Goal: Transaction & Acquisition: Purchase product/service

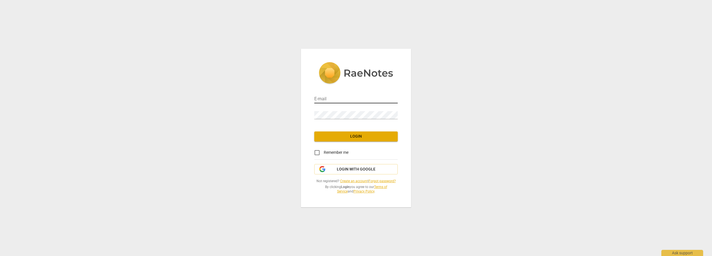
click at [330, 98] on input "email" at bounding box center [355, 99] width 83 height 8
type input "[EMAIL_ADDRESS][DOMAIN_NAME]"
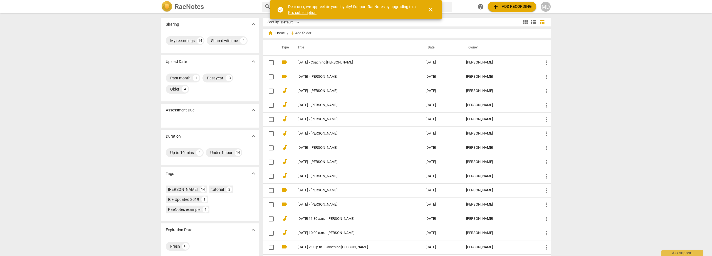
click at [433, 9] on span "close" at bounding box center [430, 9] width 7 height 7
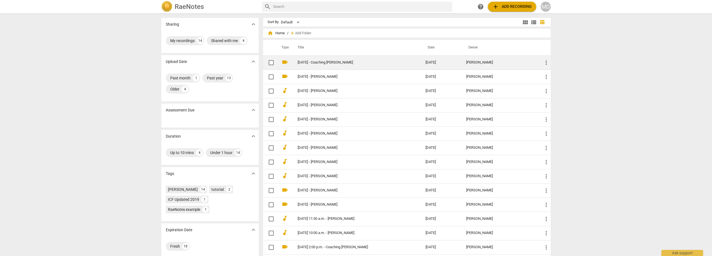
click at [325, 59] on td "[DATE] - Coaching [PERSON_NAME]" at bounding box center [356, 62] width 130 height 14
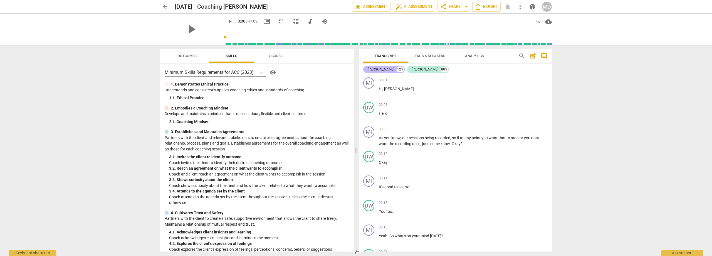
click at [373, 70] on div "[PERSON_NAME]" at bounding box center [381, 70] width 27 height 6
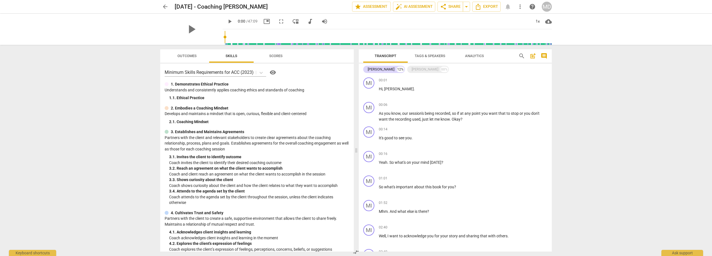
drag, startPoint x: 552, startPoint y: 84, endPoint x: 552, endPoint y: 91, distance: 7.2
click at [552, 91] on div "Transcript Tags & Speakers Analytics search post_add comment Mindy 12% David W.…" at bounding box center [457, 150] width 200 height 211
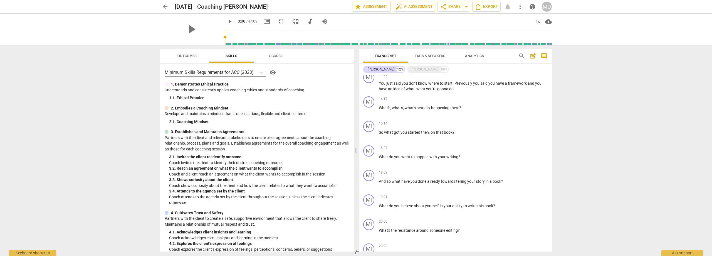
scroll to position [580, 0]
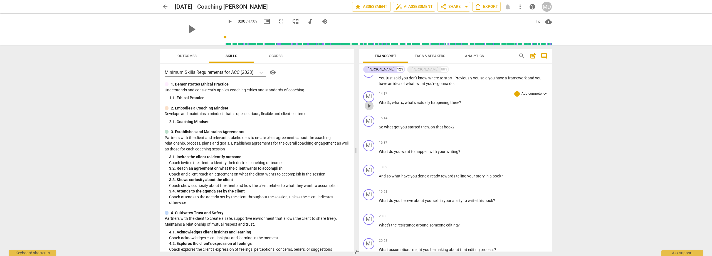
click at [371, 108] on span "play_arrow" at bounding box center [369, 105] width 7 height 7
click at [371, 108] on span "pause" at bounding box center [369, 105] width 7 height 7
type input "861"
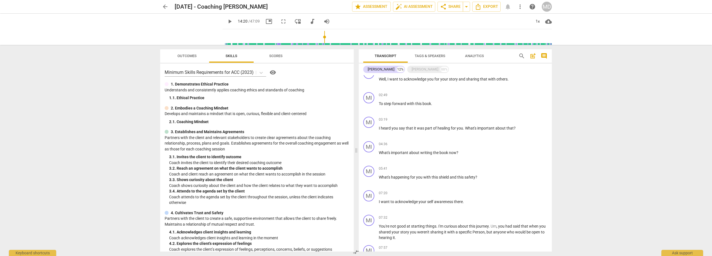
scroll to position [0, 0]
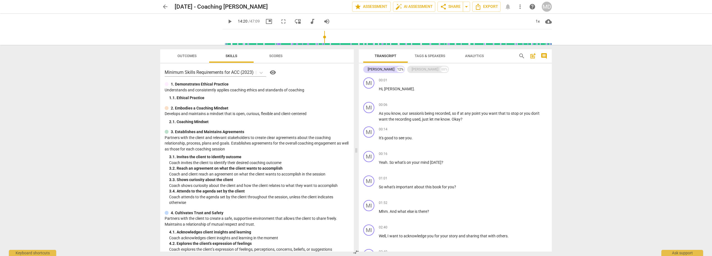
click at [412, 71] on div "[PERSON_NAME]" at bounding box center [425, 70] width 27 height 6
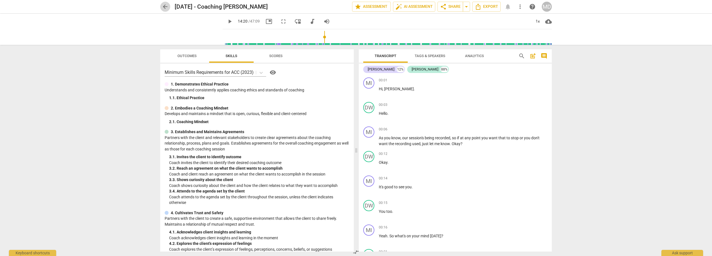
click at [165, 7] on span "arrow_back" at bounding box center [165, 6] width 7 height 7
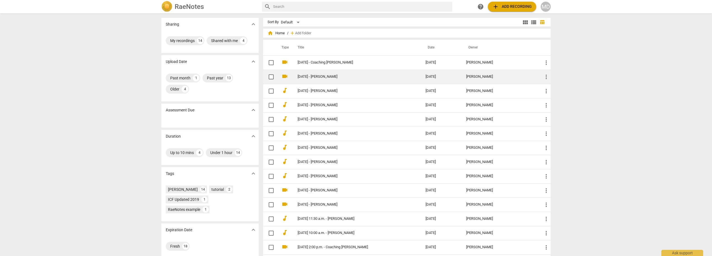
click at [326, 79] on td "[DATE] - [PERSON_NAME]" at bounding box center [356, 77] width 130 height 14
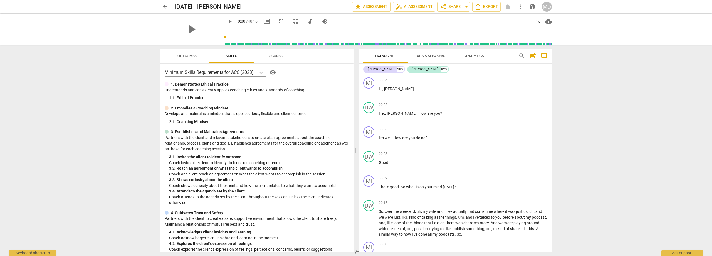
click at [387, 55] on span "Transcript" at bounding box center [386, 56] width 22 height 4
click at [375, 71] on div "[PERSON_NAME]" at bounding box center [381, 70] width 27 height 6
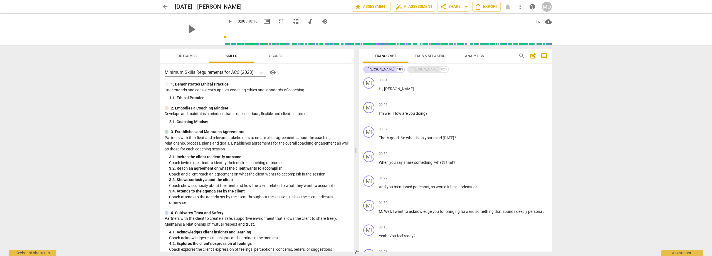
click at [412, 68] on div "[PERSON_NAME]" at bounding box center [425, 70] width 27 height 6
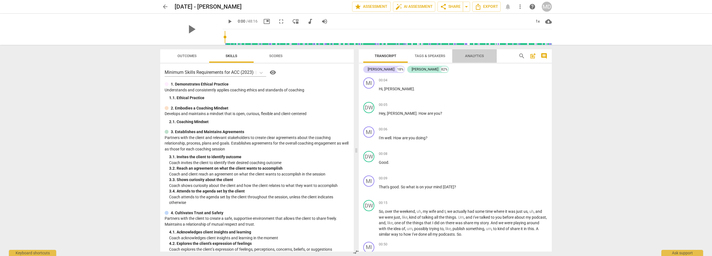
click at [469, 54] on span "Analytics" at bounding box center [474, 56] width 19 height 4
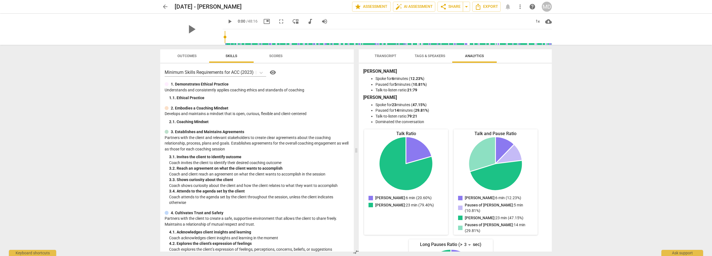
click at [382, 57] on span "Transcript" at bounding box center [386, 56] width 22 height 4
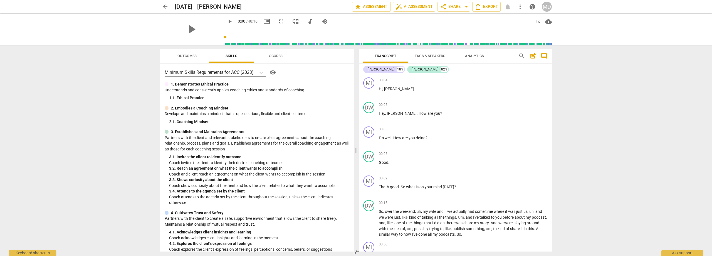
click at [166, 6] on span "arrow_back" at bounding box center [165, 6] width 7 height 7
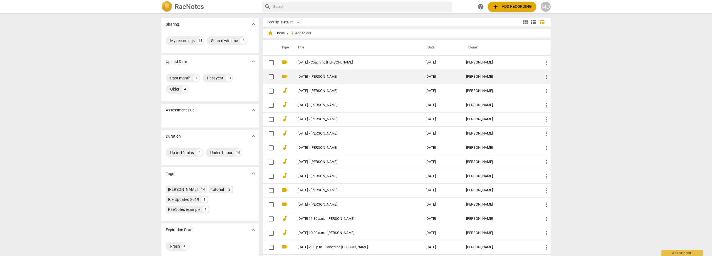
click at [324, 76] on link "[DATE] - [PERSON_NAME]" at bounding box center [352, 77] width 108 height 4
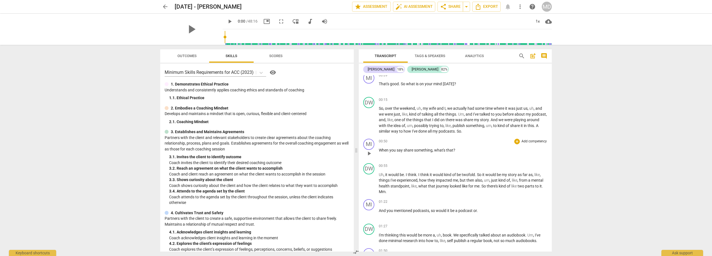
scroll to position [111, 0]
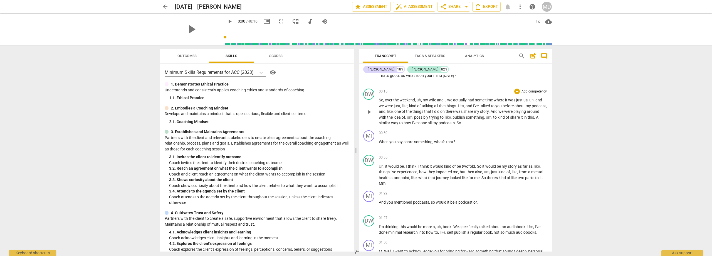
click at [370, 112] on span "play_arrow" at bounding box center [369, 112] width 7 height 7
click at [457, 123] on span "." at bounding box center [456, 122] width 2 height 4
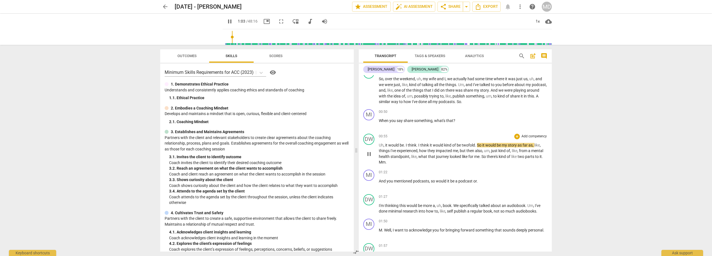
scroll to position [141, 0]
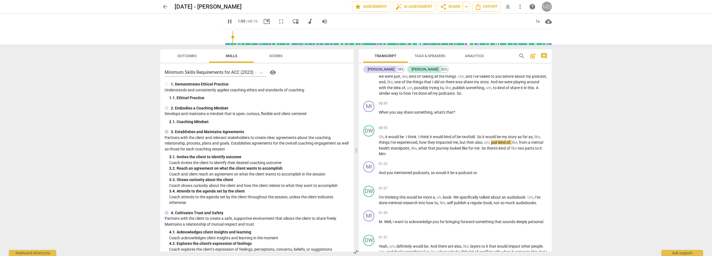
click at [548, 8] on div "MD" at bounding box center [547, 7] width 10 height 10
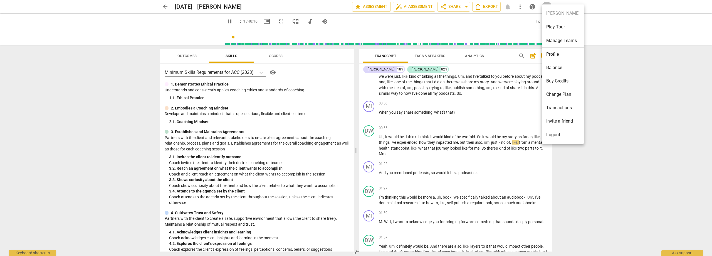
type input "71"
click at [557, 63] on li "Balance" at bounding box center [563, 67] width 42 height 13
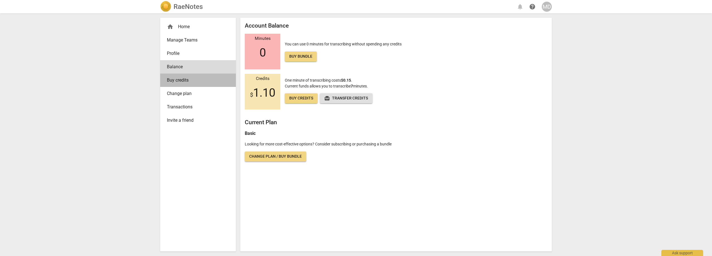
click at [184, 81] on span "Buy credits" at bounding box center [196, 80] width 58 height 7
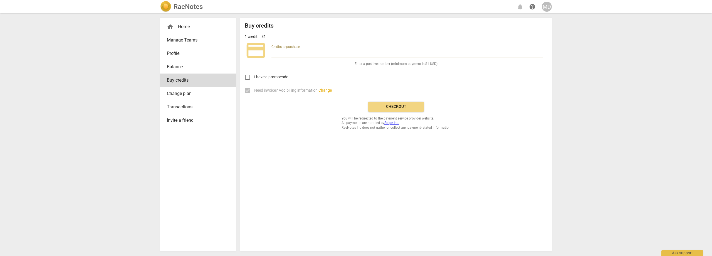
click at [289, 52] on input "number" at bounding box center [408, 53] width 272 height 8
click at [186, 109] on span "Transactions" at bounding box center [196, 107] width 58 height 7
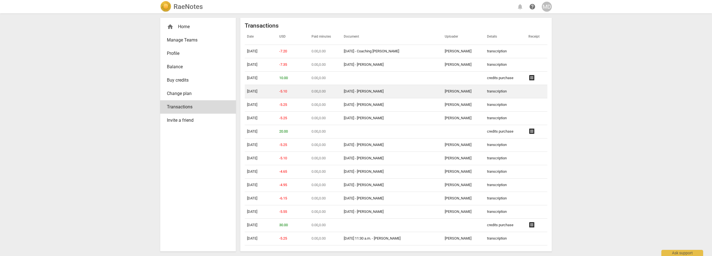
click at [527, 92] on td at bounding box center [537, 91] width 21 height 13
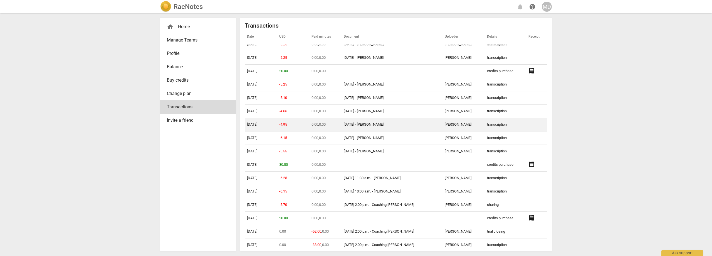
scroll to position [60, 0]
click at [539, 119] on td at bounding box center [537, 125] width 21 height 13
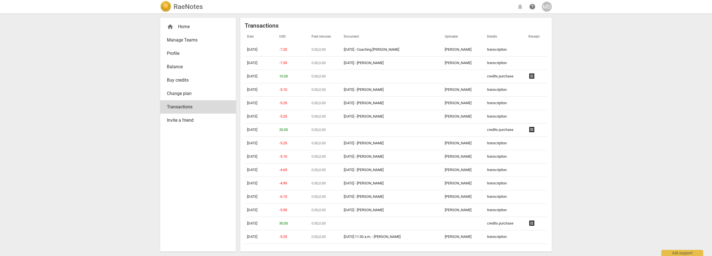
scroll to position [0, 0]
click at [181, 78] on span "Buy credits" at bounding box center [196, 80] width 58 height 7
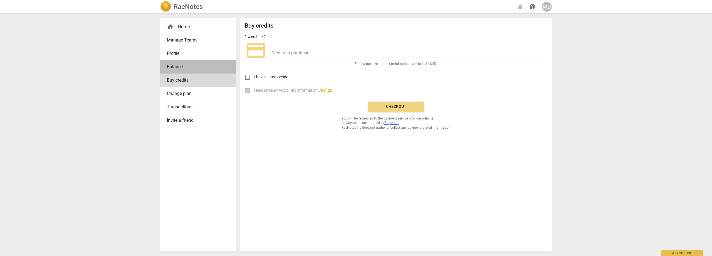
click at [192, 65] on span "Balance" at bounding box center [196, 66] width 58 height 7
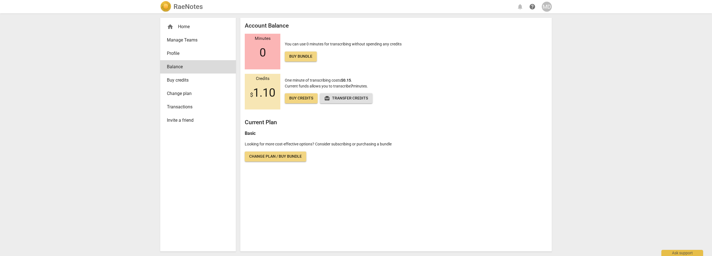
click at [190, 83] on link "Buy credits" at bounding box center [198, 79] width 76 height 13
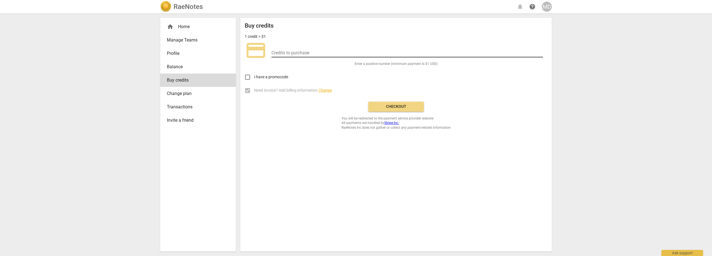
click at [294, 50] on input "number" at bounding box center [408, 53] width 272 height 8
type input "10.00"
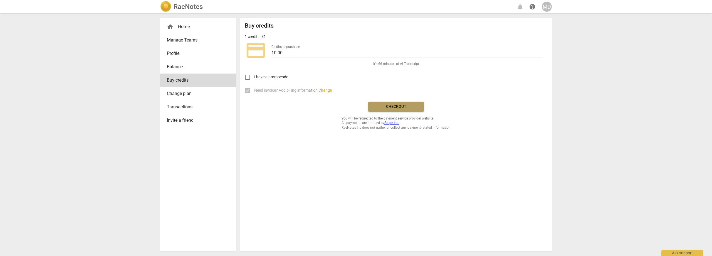
click at [399, 106] on span "Checkout" at bounding box center [396, 107] width 47 height 6
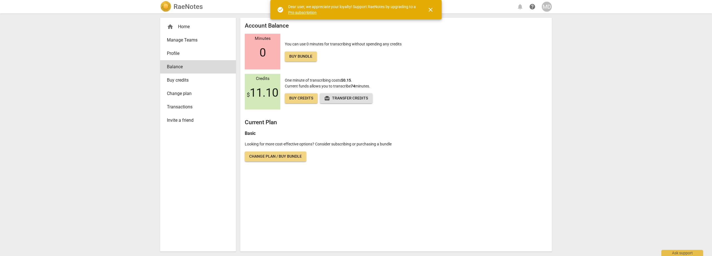
click at [430, 9] on span "close" at bounding box center [430, 9] width 7 height 7
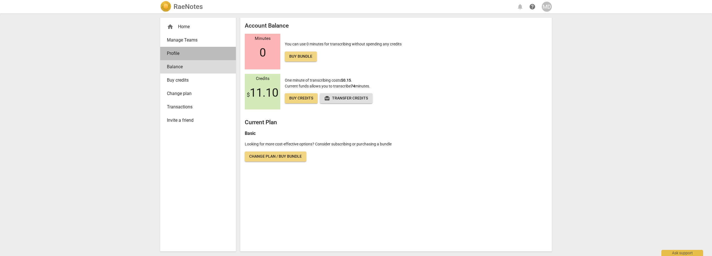
click at [185, 53] on span "Profile" at bounding box center [196, 53] width 58 height 7
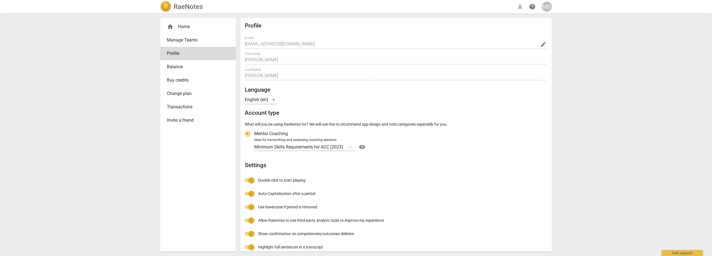
radio input "false"
click at [177, 26] on div "home Home" at bounding box center [196, 26] width 58 height 7
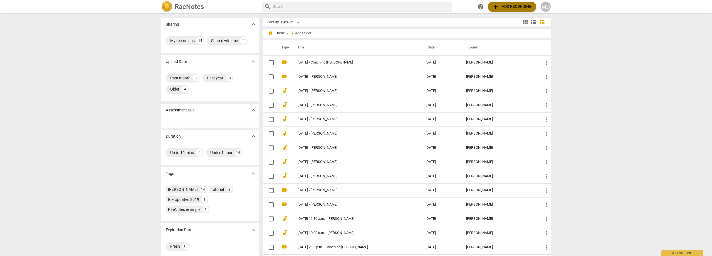
click at [498, 6] on span "add" at bounding box center [496, 6] width 7 height 7
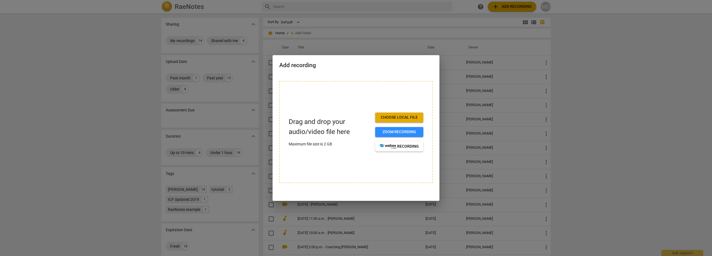
click at [412, 118] on span "Choose local file" at bounding box center [399, 118] width 39 height 6
click at [374, 43] on div at bounding box center [356, 128] width 712 height 256
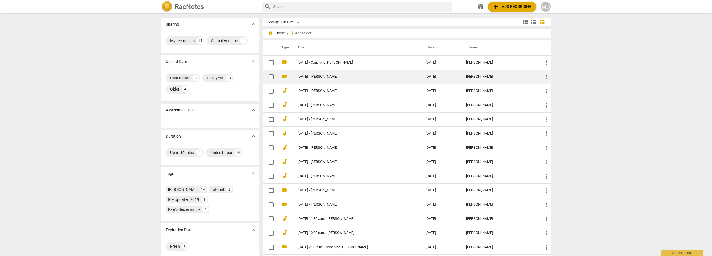
click at [332, 78] on link "[DATE] - [PERSON_NAME]" at bounding box center [352, 77] width 108 height 4
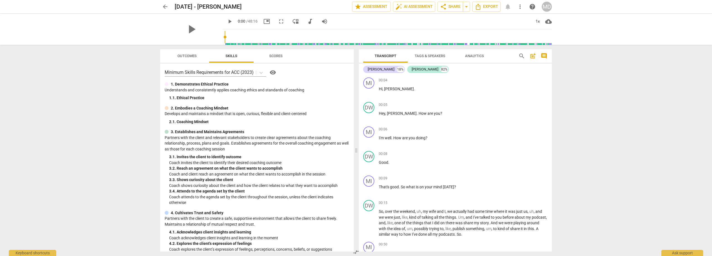
click at [161, 8] on span "arrow_back" at bounding box center [165, 6] width 10 height 7
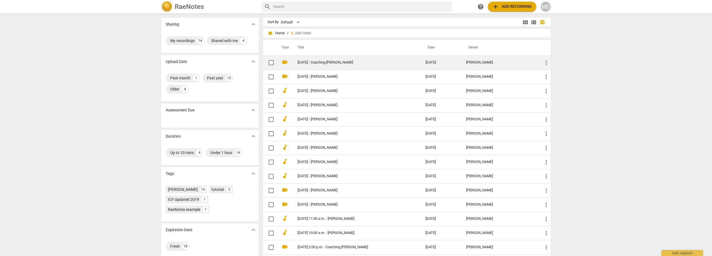
click at [321, 61] on link "[DATE] - Coaching [PERSON_NAME]" at bounding box center [352, 62] width 108 height 4
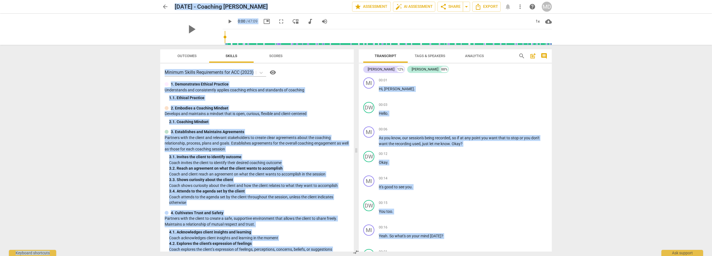
click at [166, 6] on span "arrow_back" at bounding box center [165, 6] width 7 height 7
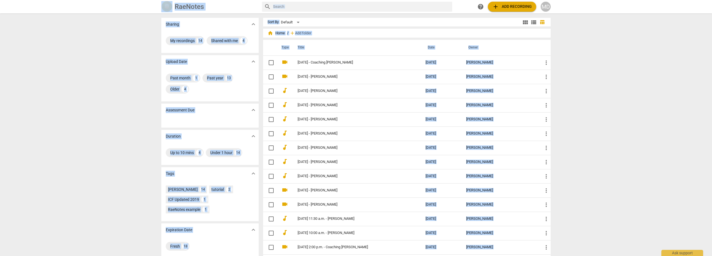
click at [515, 8] on span "add Add recording" at bounding box center [513, 6] width 40 height 7
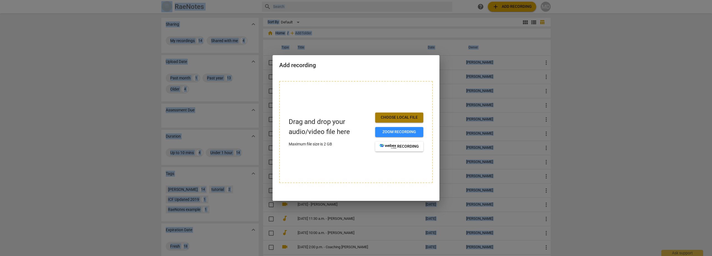
click at [392, 117] on span "Choose local file" at bounding box center [399, 118] width 39 height 6
click at [392, 112] on button "Choose local file" at bounding box center [399, 117] width 48 height 10
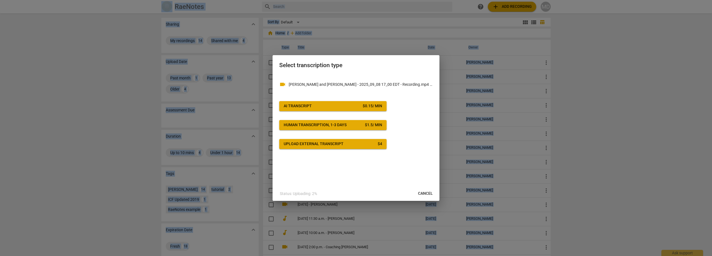
click at [369, 106] on div "$ 0.15 / min" at bounding box center [372, 106] width 19 height 6
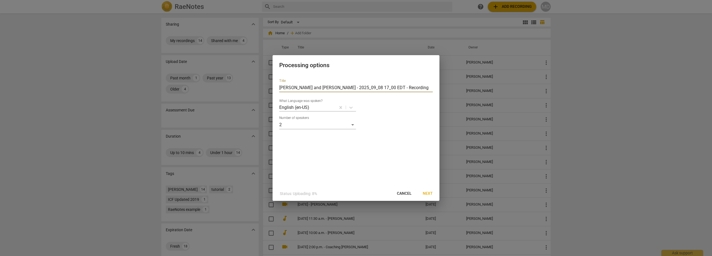
drag, startPoint x: 429, startPoint y: 87, endPoint x: 276, endPoint y: 88, distance: 152.5
click at [276, 88] on div "Title [PERSON_NAME] and [PERSON_NAME] - 2025_09_08 17_00 EDT - Recording What L…" at bounding box center [356, 130] width 167 height 112
drag, startPoint x: 301, startPoint y: 60, endPoint x: 456, endPoint y: 77, distance: 155.7
click at [456, 77] on div "Processing options Title [DATE] What Language was spoken? English (en-US) Numbe…" at bounding box center [356, 128] width 712 height 256
click at [318, 86] on input "[DATE]" at bounding box center [356, 87] width 154 height 9
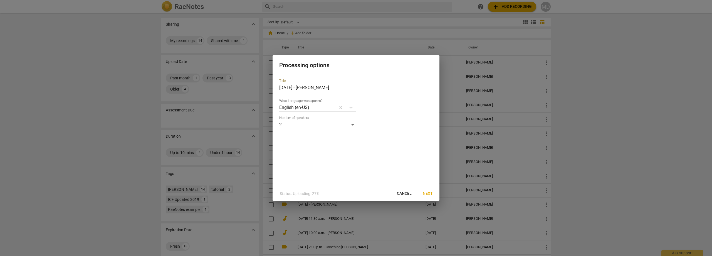
type input "[DATE] - [PERSON_NAME]"
click at [429, 193] on span "Next" at bounding box center [428, 194] width 10 height 6
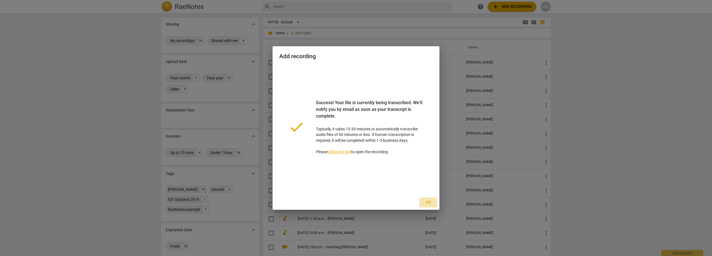
click at [429, 201] on span "Ok" at bounding box center [428, 203] width 9 height 6
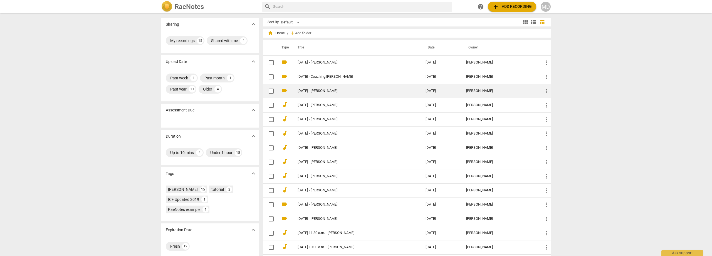
click at [328, 92] on link "[DATE] - [PERSON_NAME]" at bounding box center [352, 91] width 108 height 4
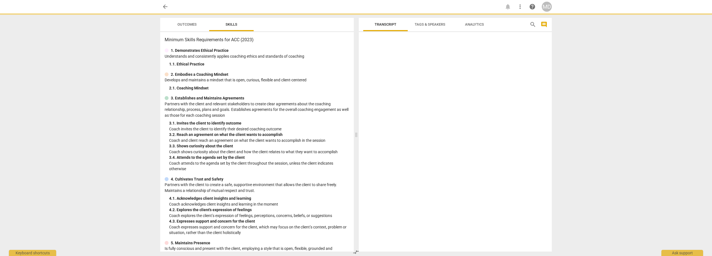
click at [328, 92] on div "Minimum Skills Requirements for ACC (2023) 1. Demonstrates Ethical Practice Und…" at bounding box center [257, 141] width 194 height 219
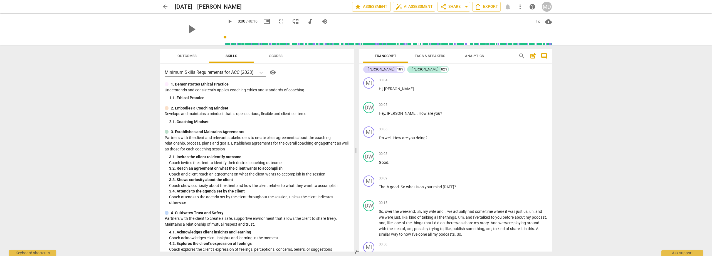
click at [165, 5] on span "arrow_back" at bounding box center [165, 6] width 7 height 7
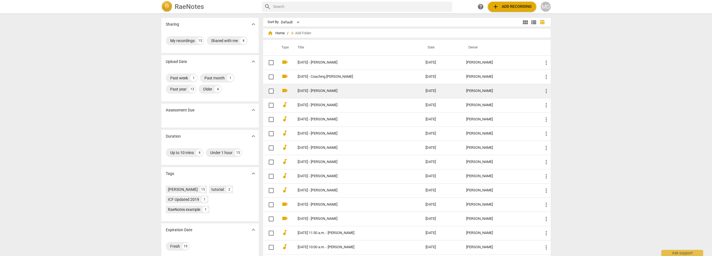
click at [546, 91] on span "more_vert" at bounding box center [546, 91] width 7 height 7
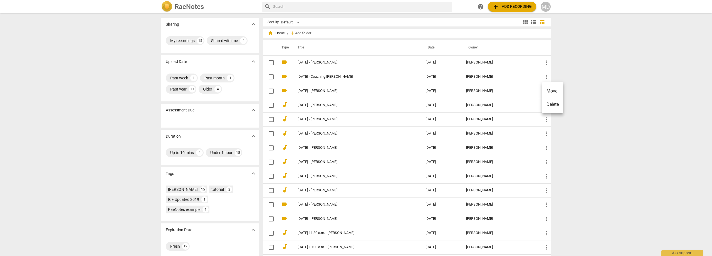
click at [363, 93] on div at bounding box center [356, 128] width 712 height 256
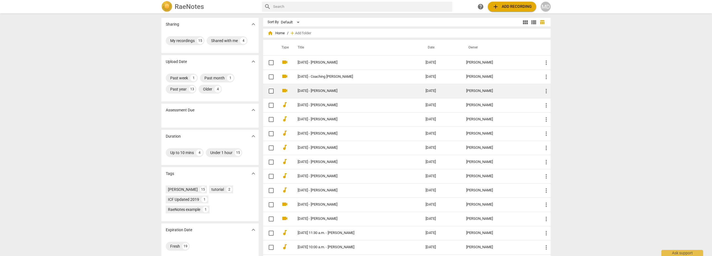
click at [328, 92] on link "[DATE] - [PERSON_NAME]" at bounding box center [352, 91] width 108 height 4
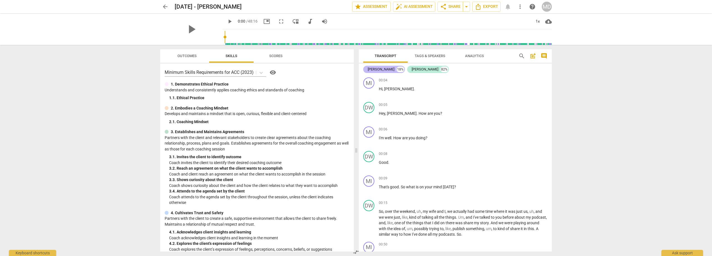
click at [370, 68] on div "[PERSON_NAME]" at bounding box center [381, 70] width 27 height 6
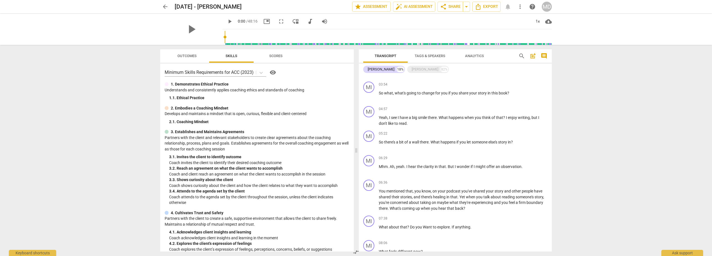
scroll to position [213, 0]
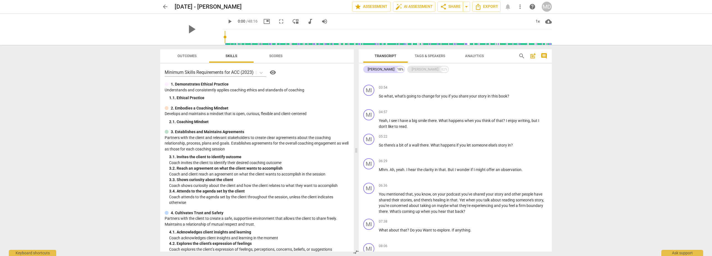
click at [412, 70] on div "[PERSON_NAME]" at bounding box center [425, 70] width 27 height 6
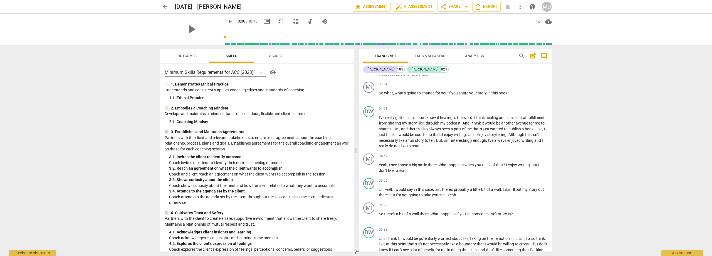
scroll to position [506, 0]
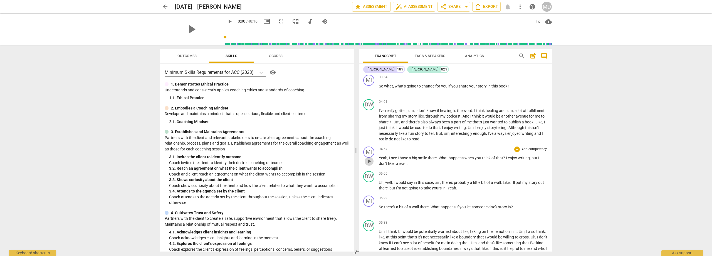
click at [371, 162] on span "play_arrow" at bounding box center [369, 161] width 7 height 7
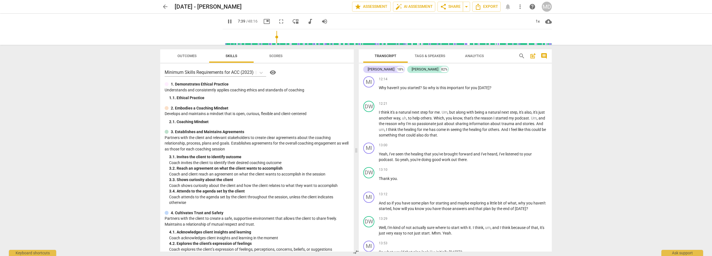
scroll to position [1175, 0]
click at [374, 68] on div "[PERSON_NAME]" at bounding box center [381, 70] width 27 height 6
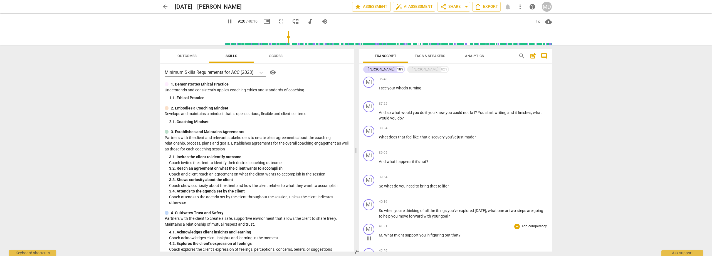
scroll to position [1440, 0]
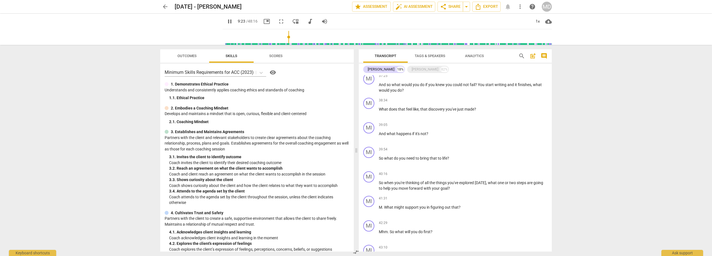
drag, startPoint x: 552, startPoint y: 215, endPoint x: 554, endPoint y: 226, distance: 11.1
click at [554, 226] on div "Transcript Tags & Speakers Analytics search post_add comment [PERSON_NAME] 18% …" at bounding box center [457, 150] width 200 height 211
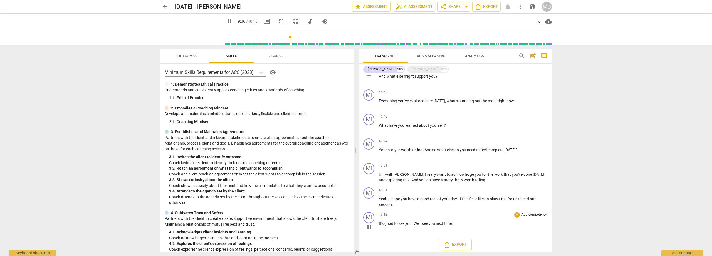
scroll to position [1697, 0]
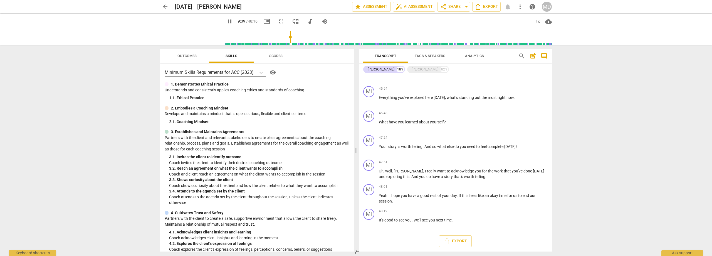
drag, startPoint x: 171, startPoint y: 8, endPoint x: 168, endPoint y: 8, distance: 3.3
click at [170, 8] on div "arrow_back [DATE] - [PERSON_NAME] edit star Assessment auto_fix_high AI Assessm…" at bounding box center [356, 7] width 392 height 10
type input "579"
click at [166, 7] on span "arrow_back" at bounding box center [165, 6] width 7 height 7
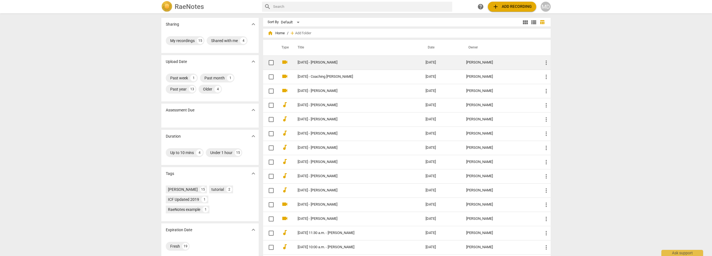
click at [320, 63] on link "[DATE] - [PERSON_NAME]" at bounding box center [352, 62] width 108 height 4
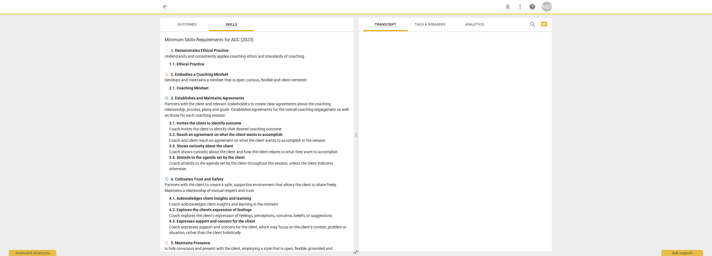
click at [320, 63] on div "1. 1. Ethical Practice" at bounding box center [259, 64] width 180 height 6
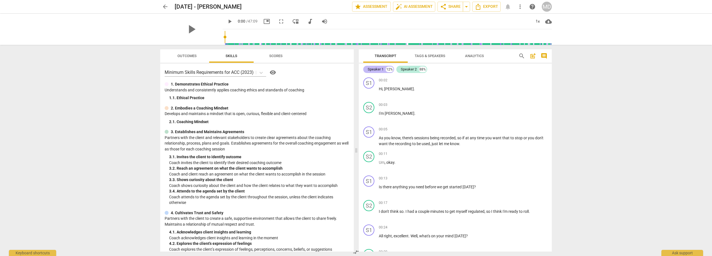
click at [378, 69] on div "Speaker 1" at bounding box center [376, 70] width 16 height 6
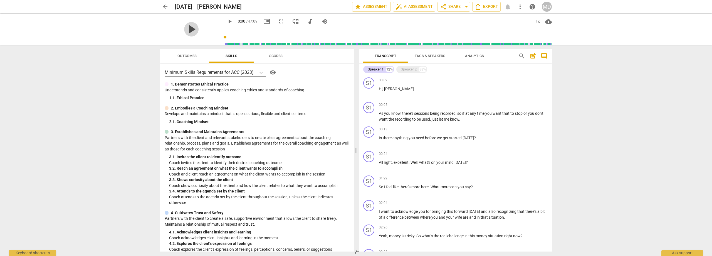
click at [188, 27] on span "play_arrow" at bounding box center [191, 29] width 14 height 14
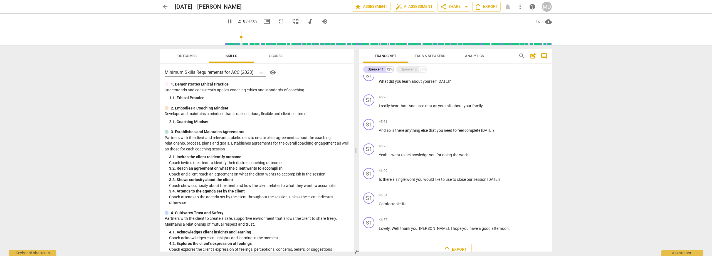
scroll to position [1583, 0]
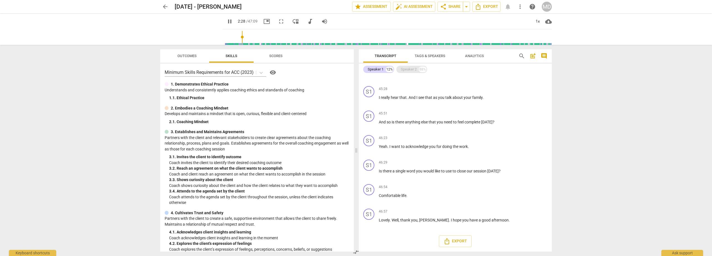
click at [408, 69] on div "Speaker 2" at bounding box center [409, 70] width 16 height 6
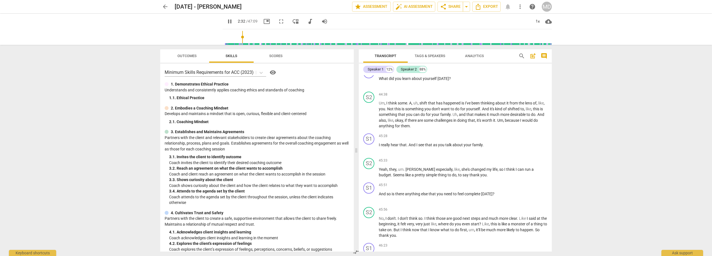
drag, startPoint x: 552, startPoint y: 238, endPoint x: 555, endPoint y: 143, distance: 95.8
click at [555, 143] on div "Transcript Tags & Speakers Analytics search post_add comment Speaker 1 12% Spea…" at bounding box center [457, 150] width 200 height 211
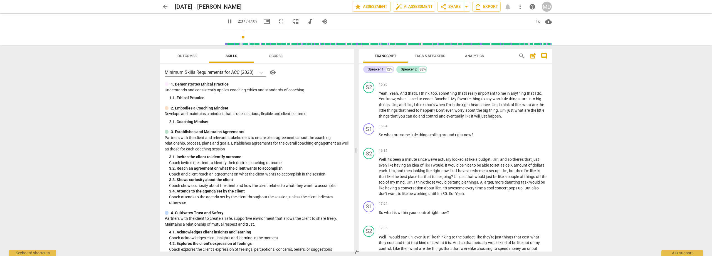
scroll to position [0, 0]
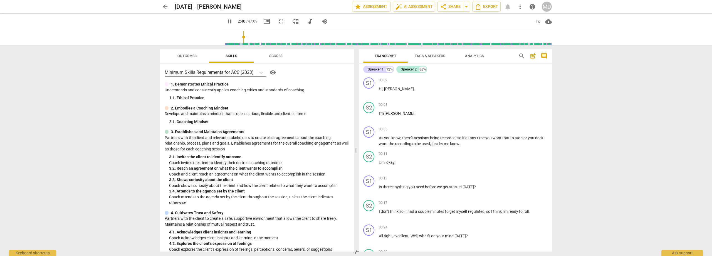
click at [437, 57] on span "Tags & Speakers" at bounding box center [430, 56] width 31 height 4
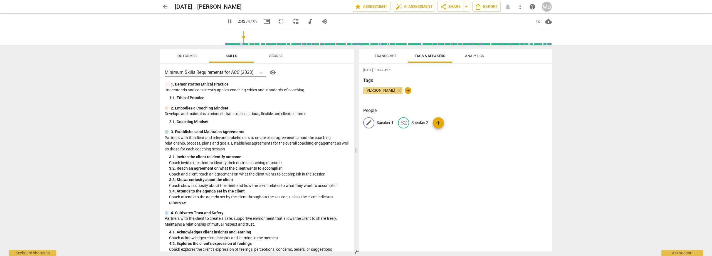
click at [385, 124] on p "Speaker 1" at bounding box center [385, 123] width 17 height 6
type input "163"
type input "Mi"
type input "163"
type input "[PERSON_NAME]"
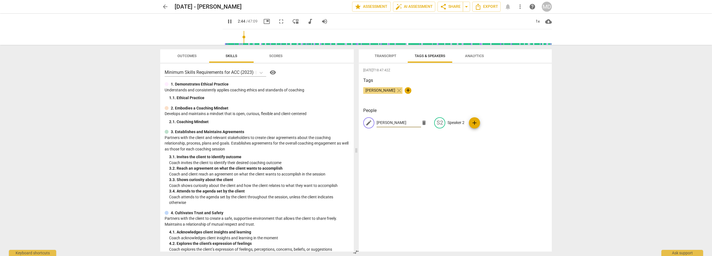
type input "165"
type input "[PERSON_NAME]"
click at [452, 121] on p "Speaker 2" at bounding box center [456, 123] width 17 height 6
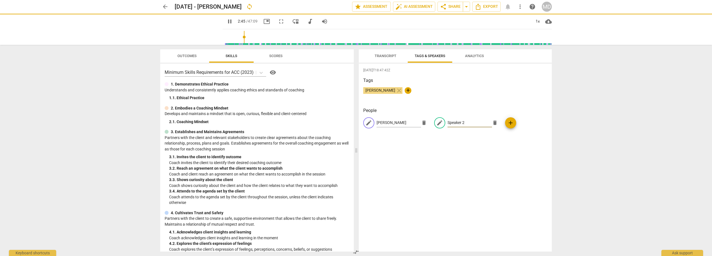
type input "166"
type input "D"
type input "166"
type input "Dav"
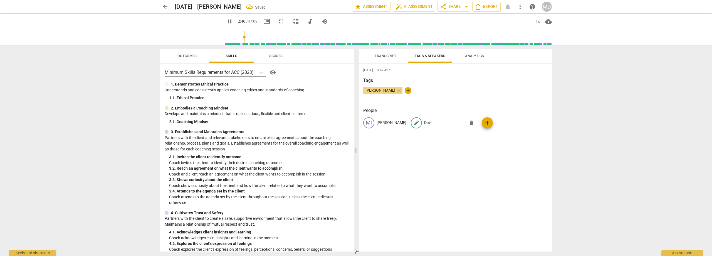
type input "167"
type input "[PERSON_NAME]"
type input "168"
type input "[PERSON_NAME]"
click at [387, 57] on span "Transcript" at bounding box center [386, 56] width 22 height 4
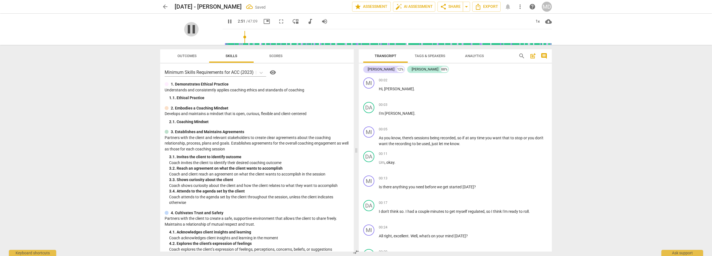
click at [188, 29] on span "pause" at bounding box center [191, 29] width 14 height 14
type input "171"
click at [164, 7] on span "arrow_back" at bounding box center [165, 6] width 7 height 7
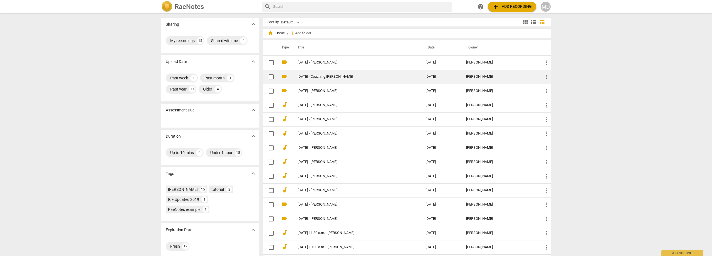
click at [320, 77] on link "[DATE] - Coaching [PERSON_NAME]" at bounding box center [352, 77] width 108 height 4
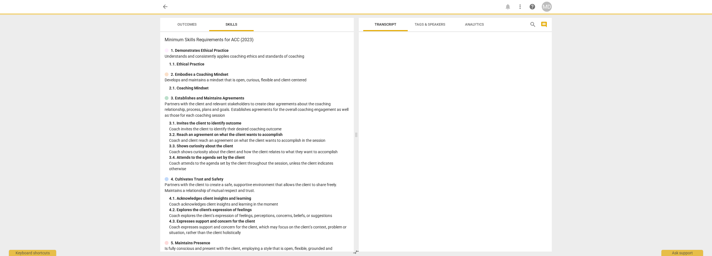
click at [320, 77] on p "Develops and maintains a mindset that is open, curious, flexible and client-cen…" at bounding box center [257, 80] width 185 height 6
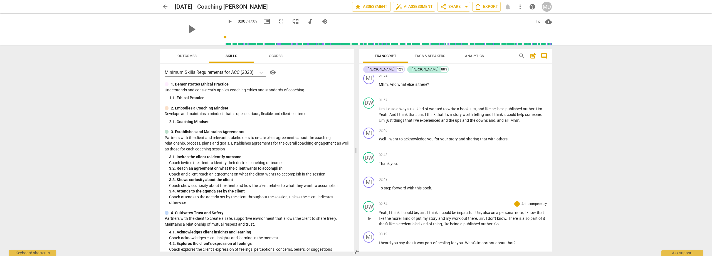
scroll to position [306, 0]
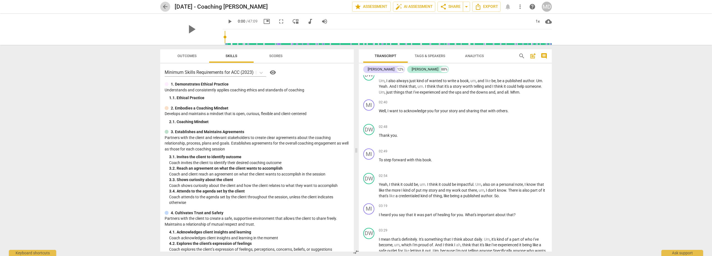
click at [165, 6] on span "arrow_back" at bounding box center [165, 6] width 7 height 7
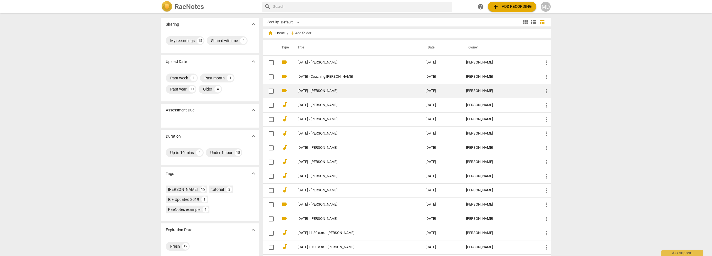
click at [319, 90] on link "[DATE] - [PERSON_NAME]" at bounding box center [352, 91] width 108 height 4
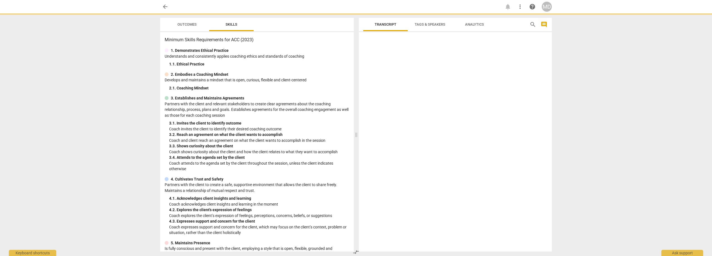
click at [319, 90] on div "2. 1. Coaching Mindset" at bounding box center [259, 88] width 180 height 6
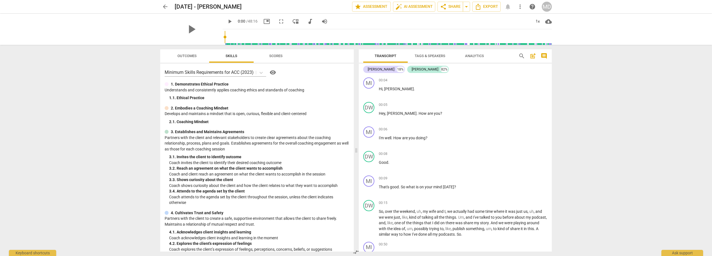
click at [165, 7] on span "arrow_back" at bounding box center [165, 6] width 7 height 7
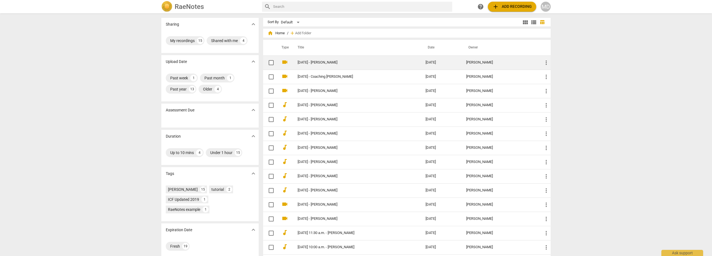
click at [316, 61] on link "[DATE] - [PERSON_NAME]" at bounding box center [352, 62] width 108 height 4
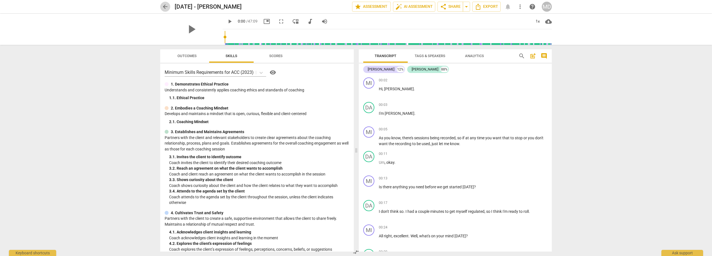
click at [165, 8] on span "arrow_back" at bounding box center [165, 6] width 7 height 7
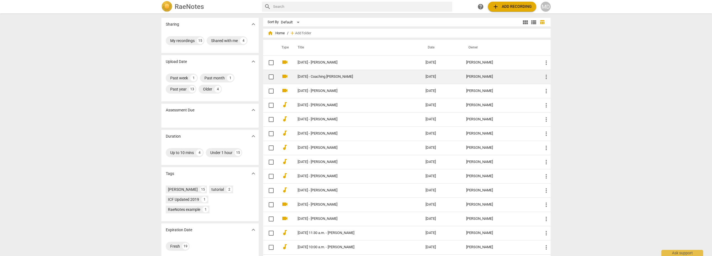
click at [327, 80] on td "[DATE] - Coaching [PERSON_NAME]" at bounding box center [356, 77] width 130 height 14
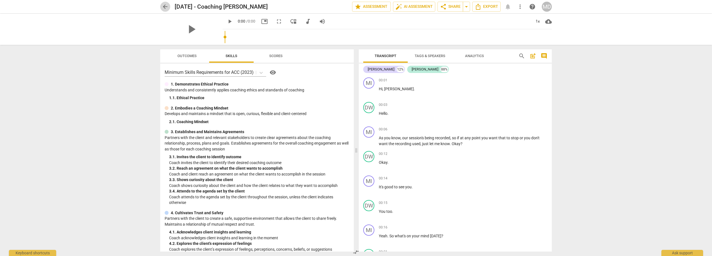
click at [166, 7] on span "arrow_back" at bounding box center [165, 6] width 7 height 7
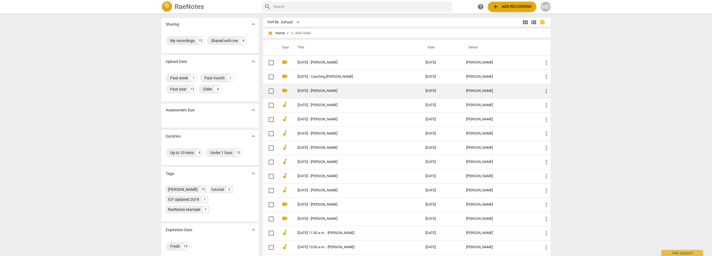
click at [317, 92] on link "[DATE] - [PERSON_NAME]" at bounding box center [352, 91] width 108 height 4
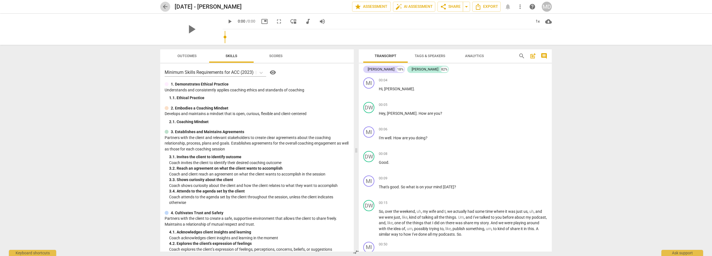
click at [165, 8] on span "arrow_back" at bounding box center [165, 6] width 7 height 7
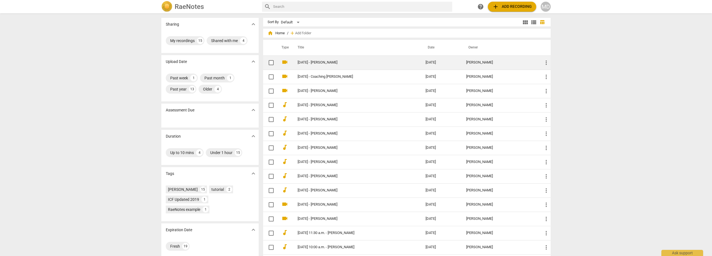
click at [316, 64] on link "[DATE] - [PERSON_NAME]" at bounding box center [352, 62] width 108 height 4
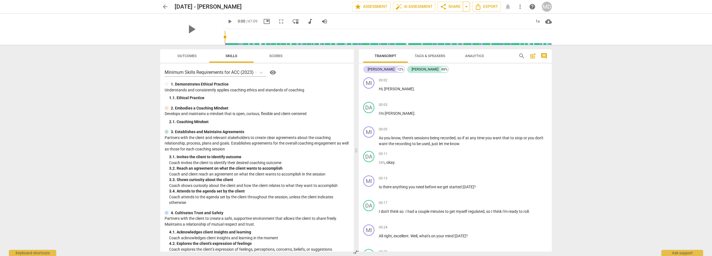
click at [468, 7] on span "arrow_drop_down" at bounding box center [466, 6] width 7 height 7
click at [454, 8] on span "share Share" at bounding box center [450, 6] width 21 height 7
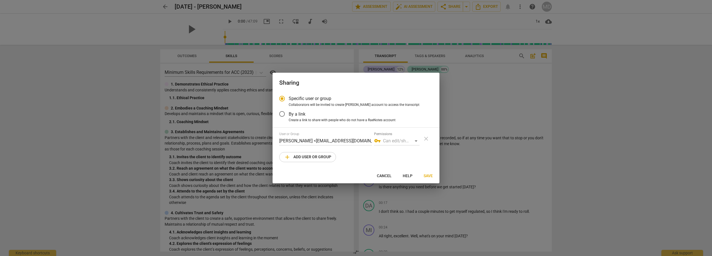
click at [413, 140] on div "vpn_key Can edit/share" at bounding box center [396, 140] width 45 height 9
click at [414, 141] on div "vpn_key Can edit/share" at bounding box center [396, 140] width 45 height 9
click at [416, 141] on div "vpn_key Can edit/share" at bounding box center [396, 140] width 45 height 9
click at [388, 176] on span "Cancel" at bounding box center [384, 176] width 15 height 6
radio input "false"
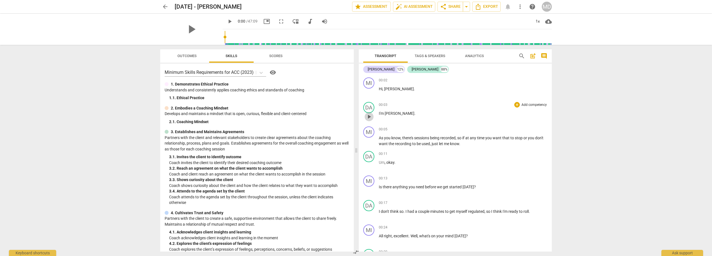
click at [369, 117] on span "play_arrow" at bounding box center [369, 116] width 7 height 7
click at [370, 117] on span "pause" at bounding box center [369, 116] width 7 height 7
type input "5"
click at [382, 113] on span "I'm" at bounding box center [382, 113] width 6 height 4
drag, startPoint x: 384, startPoint y: 113, endPoint x: 377, endPoint y: 112, distance: 6.7
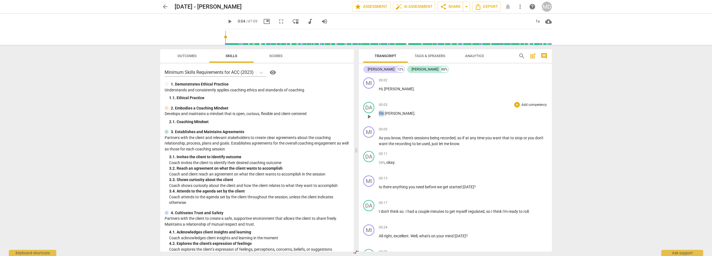
click at [377, 112] on div "DA play_arrow pause 00:03 + Add competency keyboard_arrow_right I'm [PERSON_NAM…" at bounding box center [455, 112] width 193 height 24
click at [377, 69] on div "[PERSON_NAME]" at bounding box center [381, 70] width 27 height 6
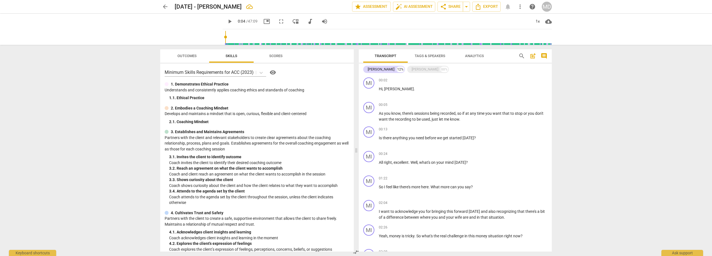
click at [166, 4] on span "arrow_back" at bounding box center [165, 6] width 7 height 7
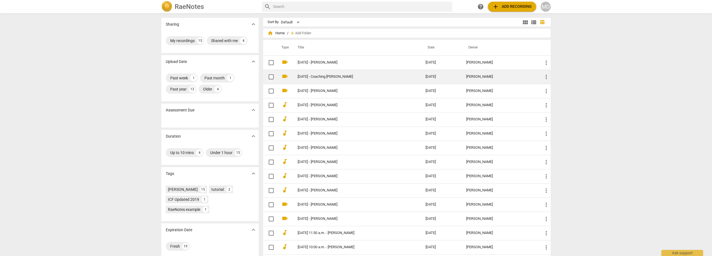
click at [329, 76] on link "[DATE] - Coaching [PERSON_NAME]" at bounding box center [352, 77] width 108 height 4
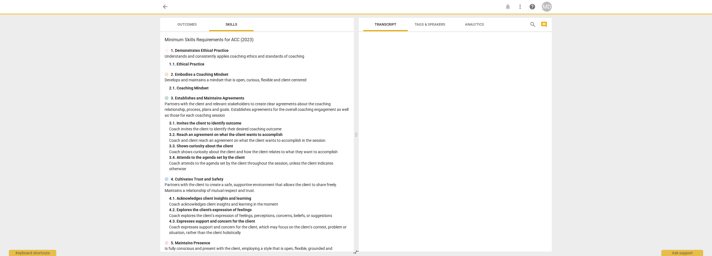
click at [329, 76] on div "2. Embodies a Coaching Mindset" at bounding box center [257, 75] width 185 height 6
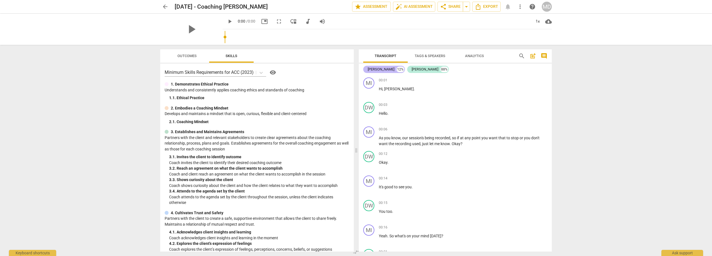
click at [376, 69] on div "[PERSON_NAME]" at bounding box center [381, 70] width 27 height 6
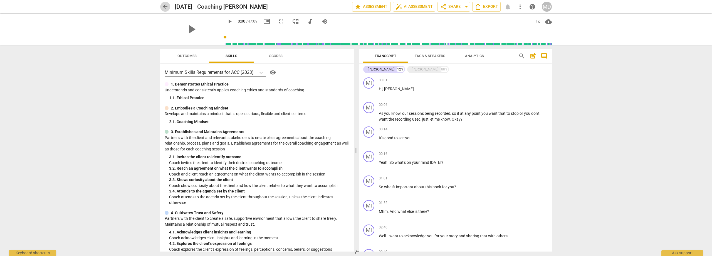
click at [164, 8] on span "arrow_back" at bounding box center [165, 6] width 7 height 7
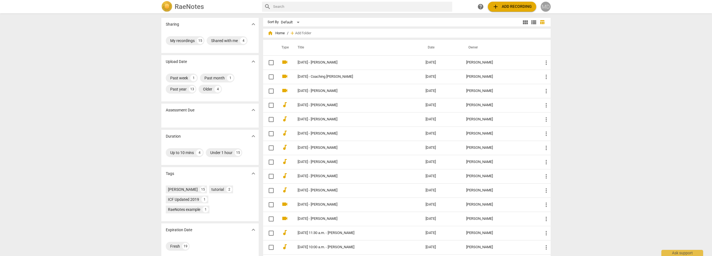
click at [545, 8] on div "MD" at bounding box center [546, 7] width 10 height 10
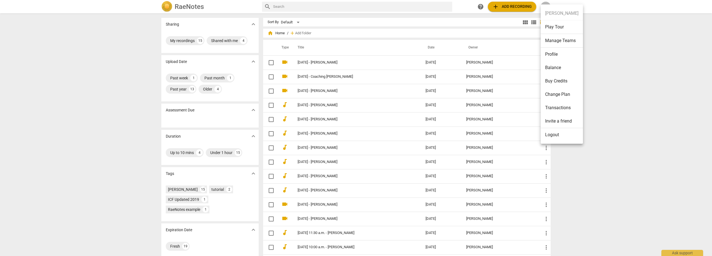
click at [311, 65] on div at bounding box center [356, 128] width 712 height 256
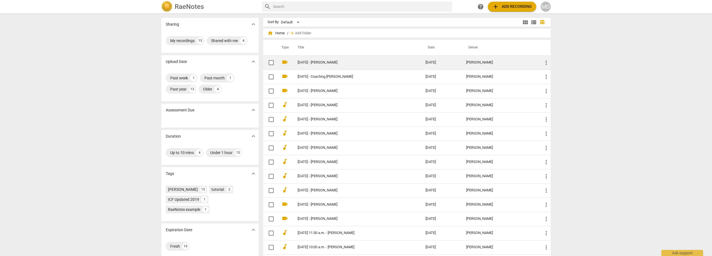
click at [311, 62] on link "[DATE] - [PERSON_NAME]" at bounding box center [352, 62] width 108 height 4
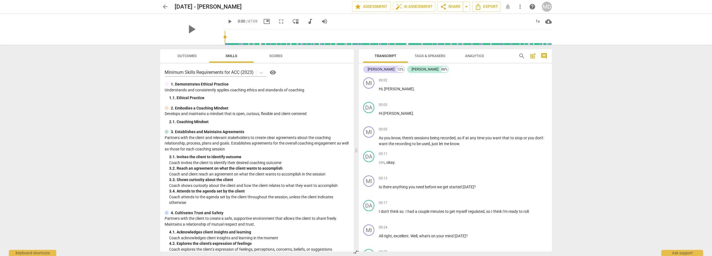
click at [548, 5] on div "MD" at bounding box center [547, 7] width 10 height 10
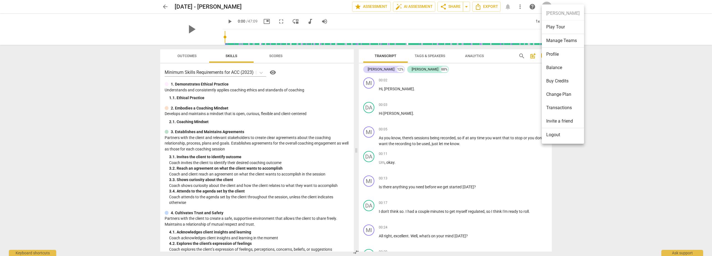
click at [558, 137] on li "Logout" at bounding box center [563, 134] width 42 height 13
